Goal: Task Accomplishment & Management: Manage account settings

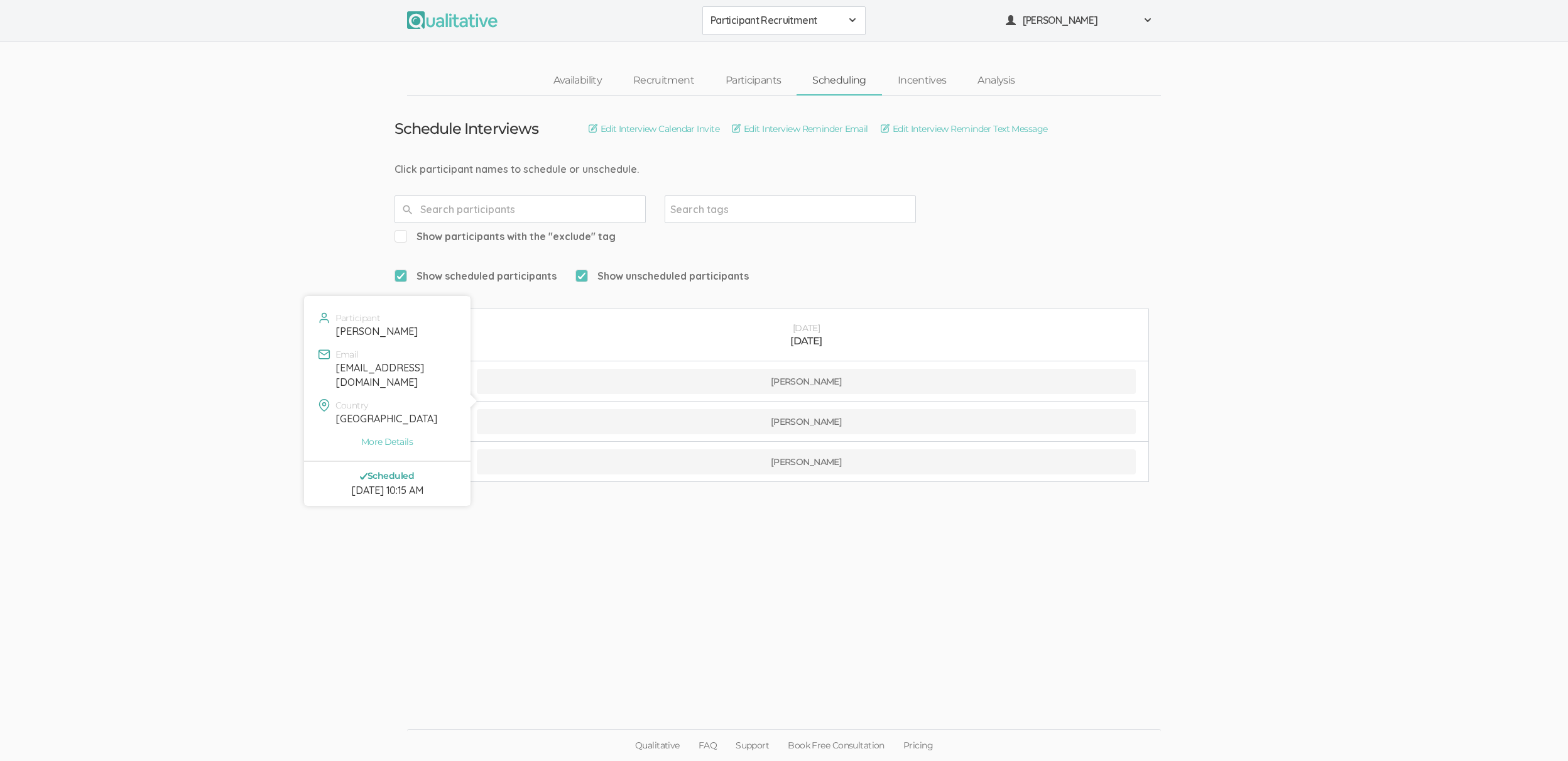
click at [362, 369] on div "[EMAIL_ADDRESS][DOMAIN_NAME]" at bounding box center [395, 375] width 119 height 29
copy div "[EMAIL_ADDRESS][DOMAIN_NAME]"
click at [184, 194] on ui-view "Schedule Interviews Edit Interview Calendar Invite Edit Interview Reminder Emai…" at bounding box center [784, 381] width 1568 height 571
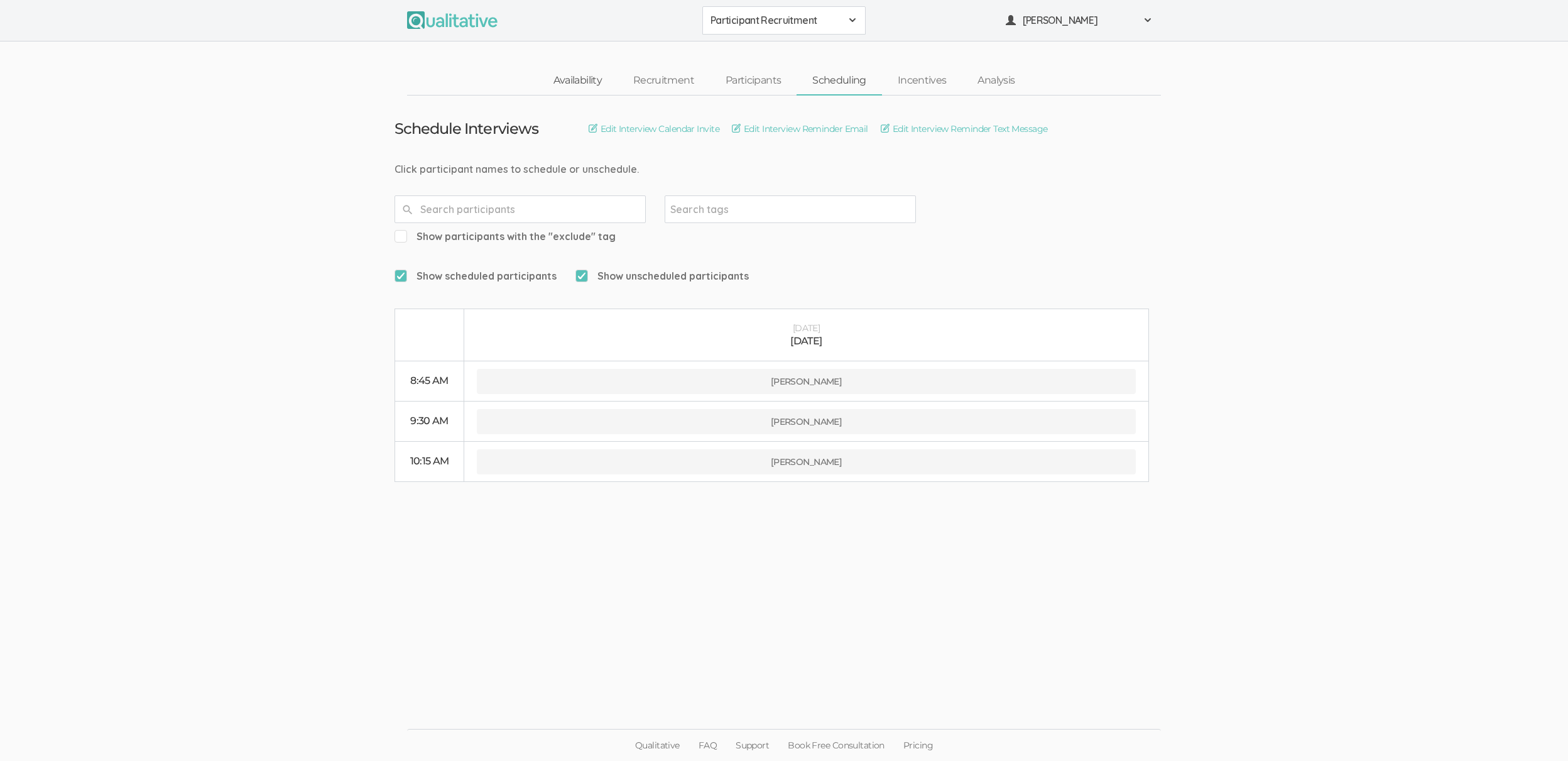
click at [557, 89] on link "Availability" at bounding box center [577, 81] width 80 height 27
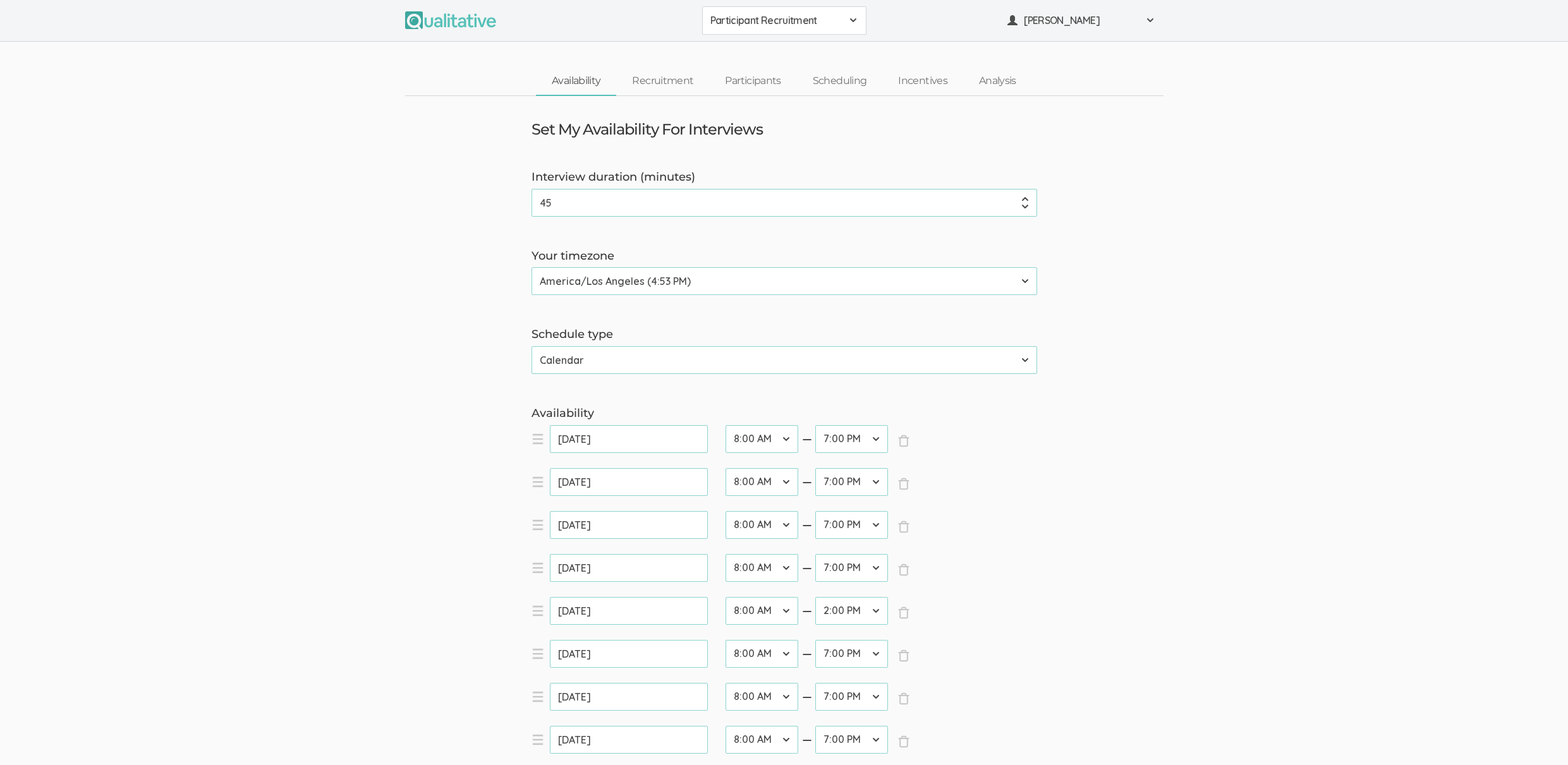
click at [739, 614] on select "12:00 AM 12:30 AM 1:00 AM 1:30 AM 2:00 AM 2:30 AM 3:00 AM 3:30 AM 4:00 AM 4:30 …" at bounding box center [761, 611] width 73 height 28
select select "22"
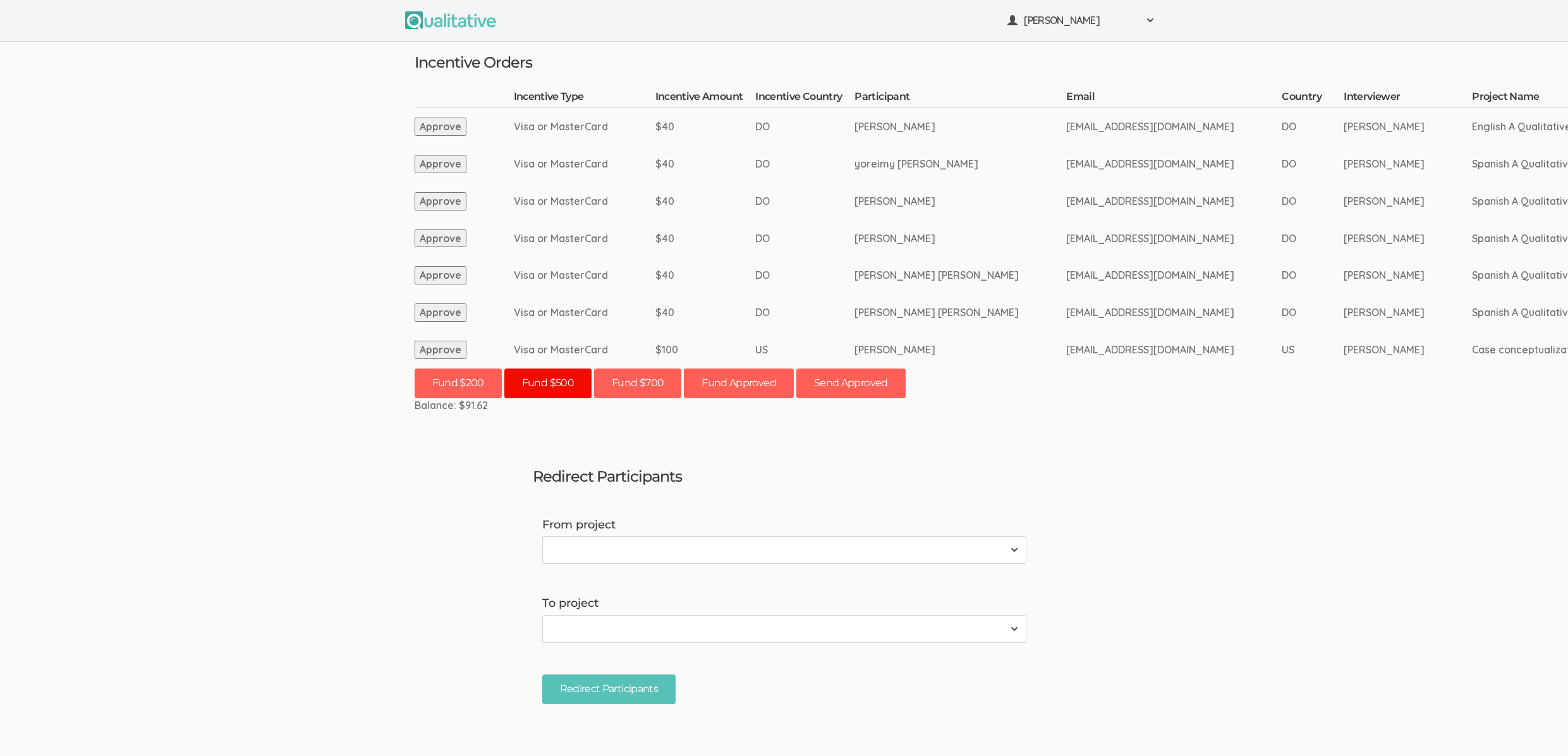
click at [545, 387] on button "Fund $500" at bounding box center [548, 383] width 87 height 30
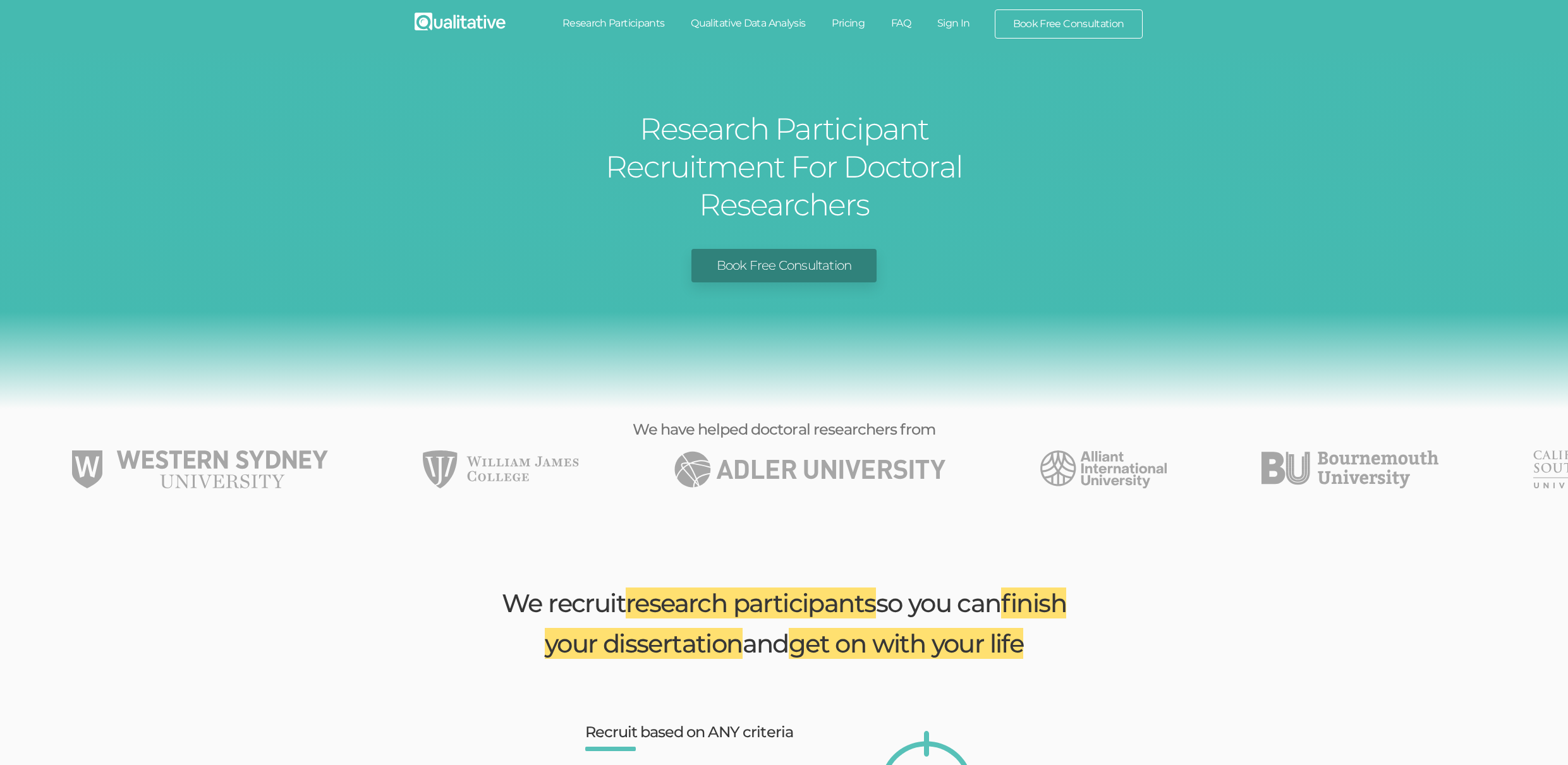
click at [745, 19] on link "Qualitative Data Analysis" at bounding box center [748, 23] width 141 height 28
